Goal: Task Accomplishment & Management: Manage account settings

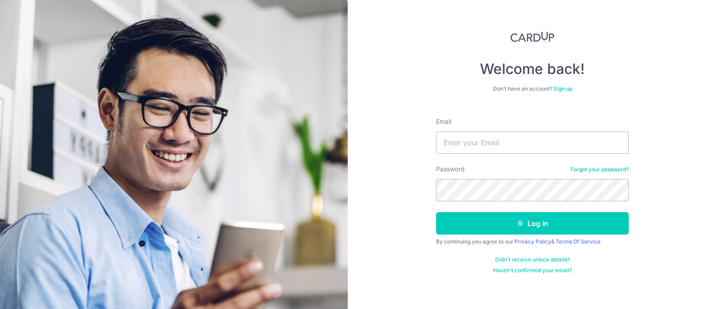
type input "[EMAIL_ADDRESS][DOMAIN_NAME]"
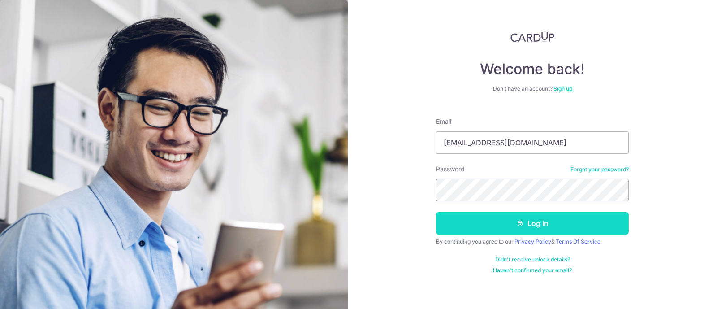
click at [537, 229] on button "Log in" at bounding box center [532, 223] width 193 height 22
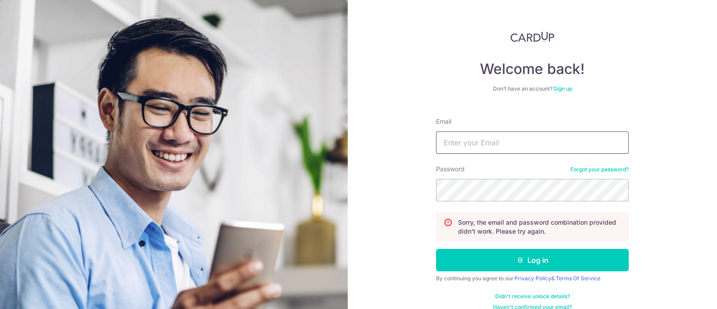
click at [545, 149] on input "Email" at bounding box center [532, 142] width 193 height 22
type input "[EMAIL_ADDRESS][DOMAIN_NAME]"
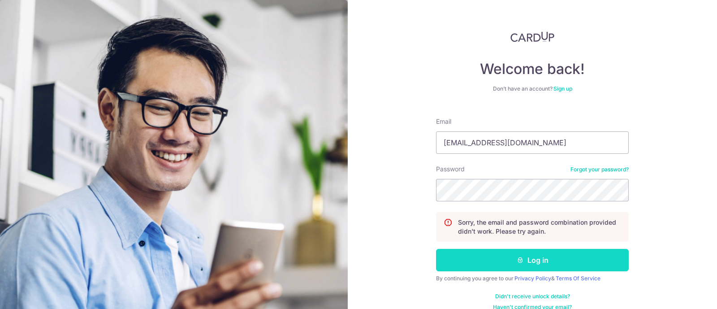
click at [525, 263] on button "Log in" at bounding box center [532, 260] width 193 height 22
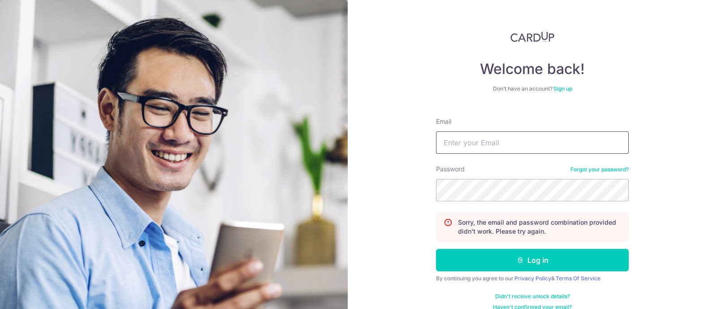
click at [484, 142] on input "Email" at bounding box center [532, 142] width 193 height 22
type input "[EMAIL_ADDRESS][DOMAIN_NAME]"
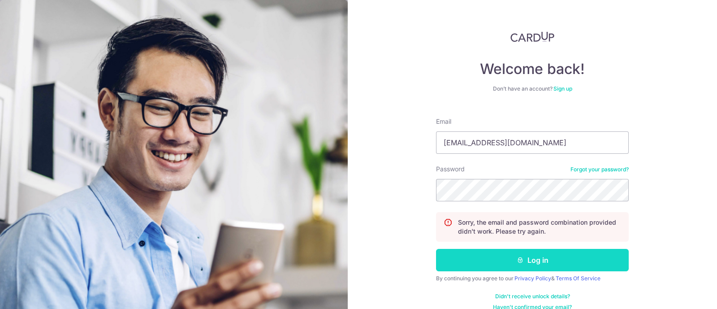
click at [528, 260] on button "Log in" at bounding box center [532, 260] width 193 height 22
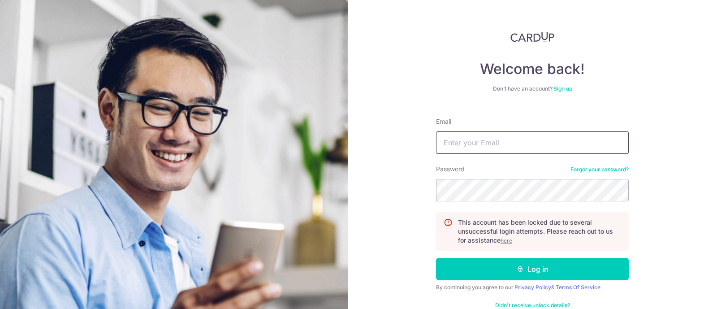
click at [532, 148] on input "Email" at bounding box center [532, 142] width 193 height 22
click at [532, 244] on p "This account has been locked due to several unsuccessful login attempts. Please…" at bounding box center [539, 231] width 163 height 27
click at [505, 242] on u "here" at bounding box center [507, 240] width 12 height 7
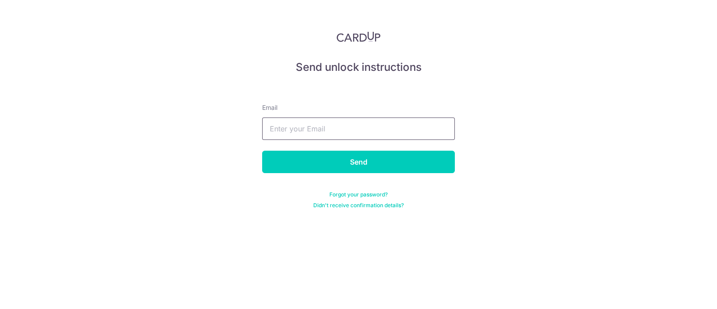
click at [329, 133] on input "text" at bounding box center [358, 128] width 193 height 22
type input "[EMAIL_ADDRESS][DOMAIN_NAME]"
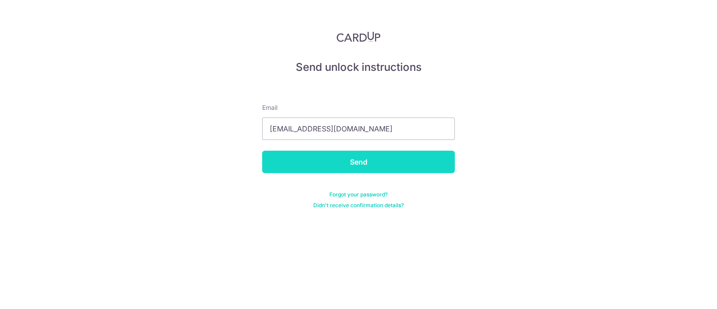
click at [341, 169] on input "Send" at bounding box center [358, 162] width 193 height 22
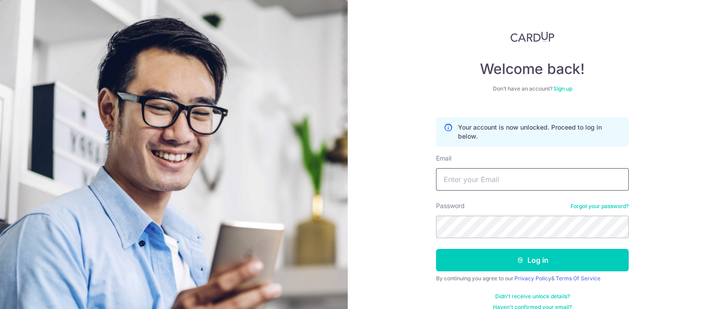
click at [477, 183] on input "Email" at bounding box center [532, 179] width 193 height 22
type input "[EMAIL_ADDRESS][DOMAIN_NAME]"
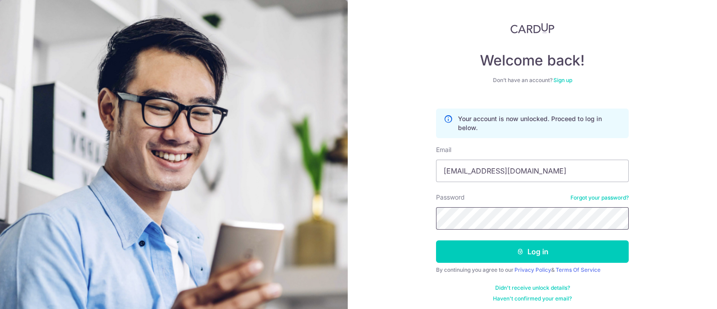
scroll to position [7, 0]
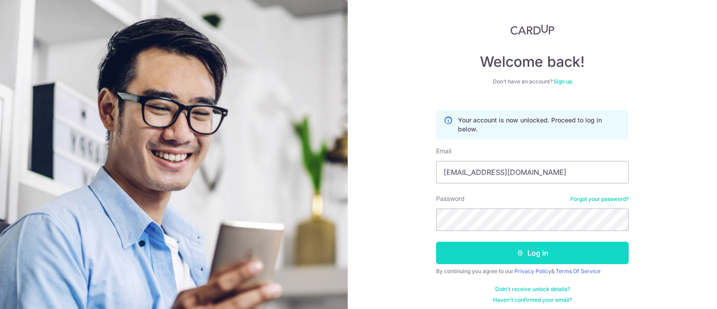
click at [543, 255] on button "Log in" at bounding box center [532, 253] width 193 height 22
